Goal: Task Accomplishment & Management: Manage account settings

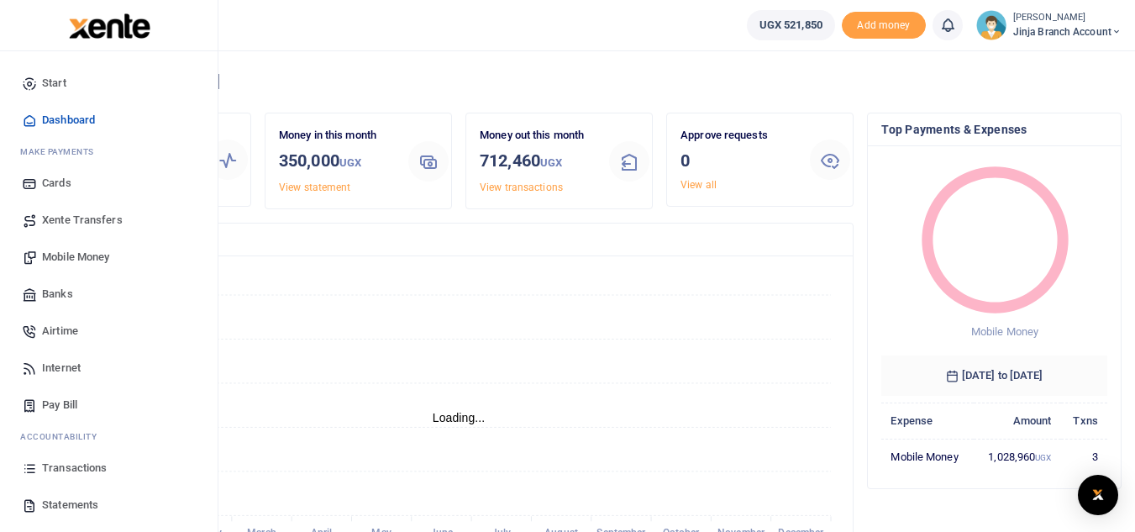
scroll to position [13, 13]
click at [75, 500] on span "Statements" at bounding box center [70, 504] width 56 height 17
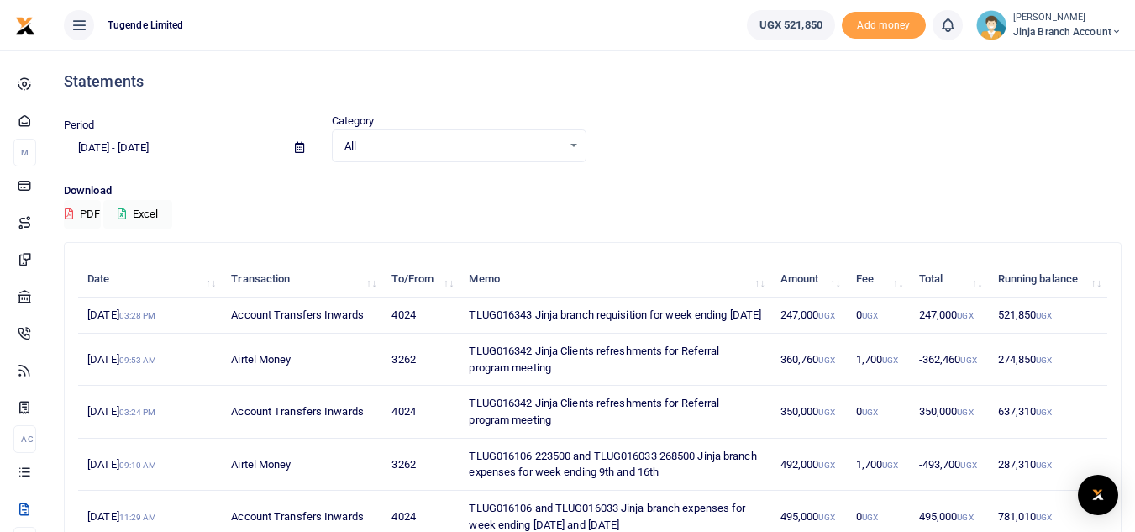
click at [1067, 23] on small "[PERSON_NAME]" at bounding box center [1067, 18] width 108 height 14
click at [1037, 67] on link "Switch accounts" at bounding box center [1055, 62] width 133 height 24
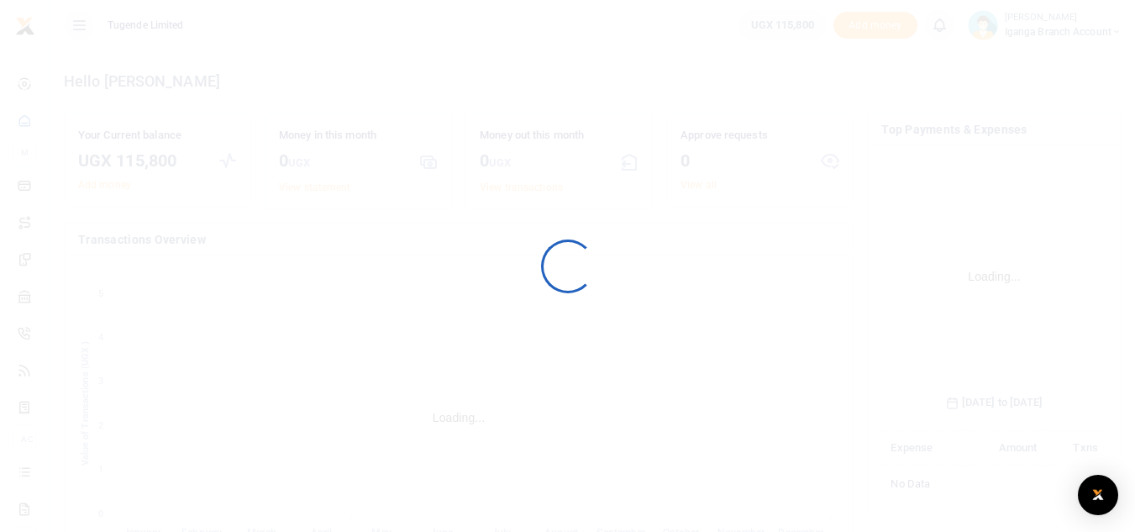
scroll to position [250, 213]
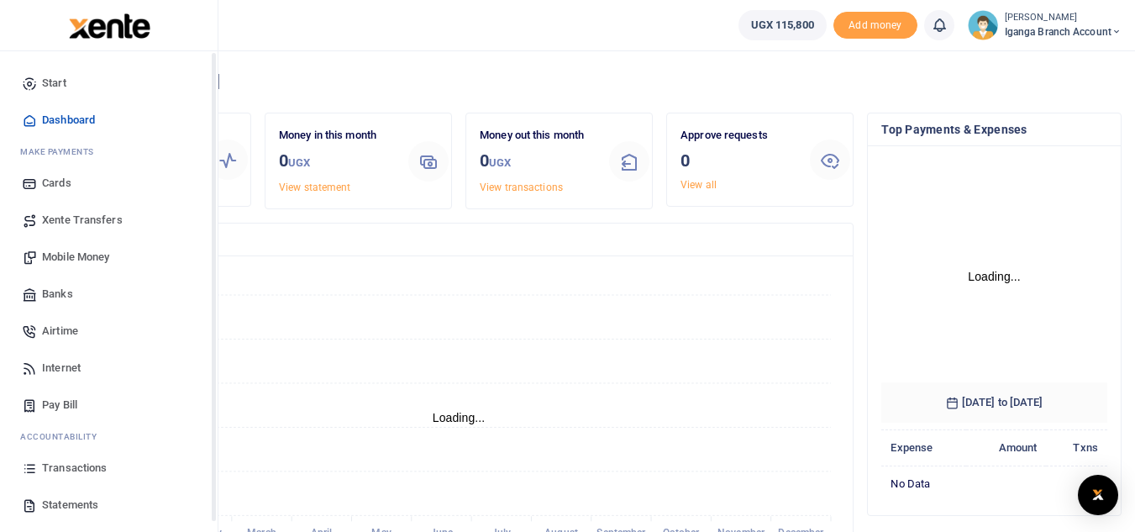
click at [77, 496] on span "Statements" at bounding box center [70, 504] width 56 height 17
